Goal: Find specific page/section: Find specific page/section

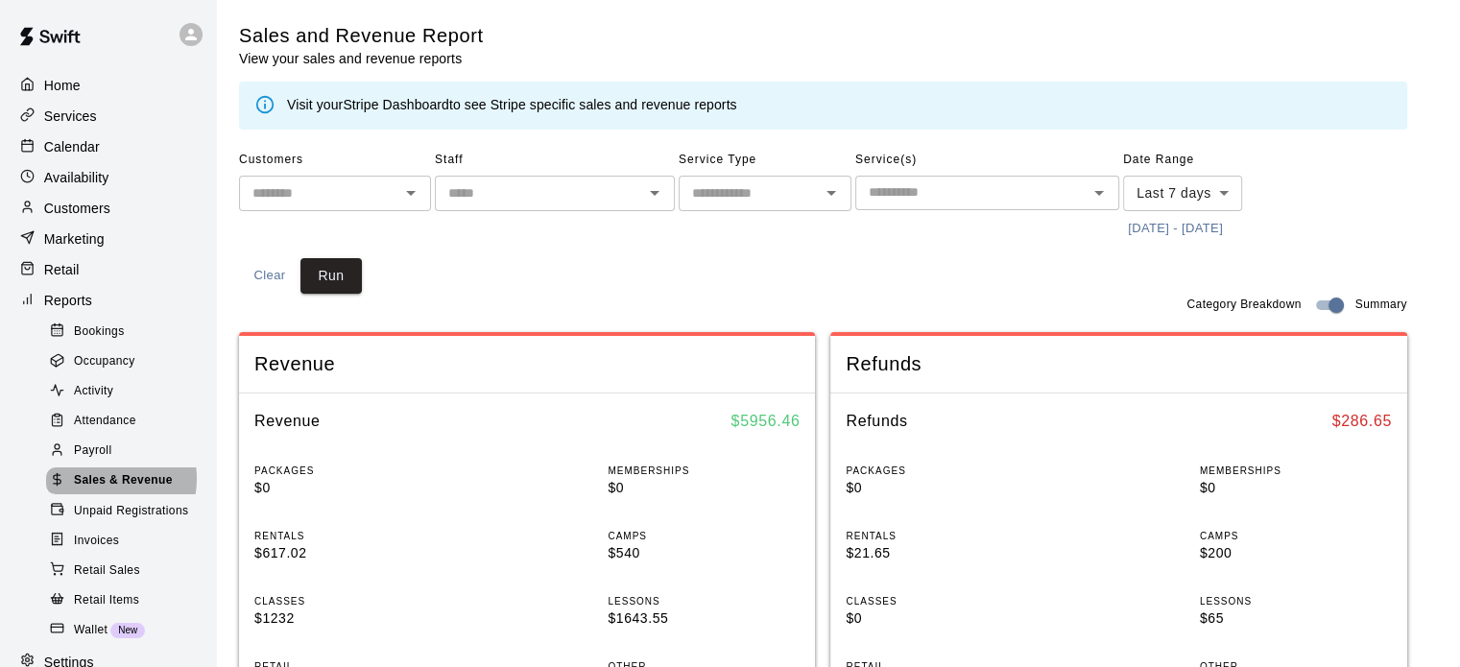
click at [96, 491] on span "Sales & Revenue" at bounding box center [123, 480] width 99 height 19
